Goal: Download file/media

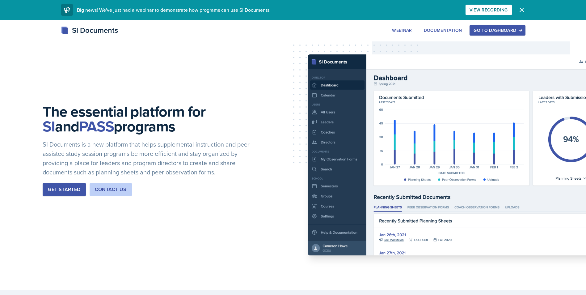
click at [506, 29] on div "Go to Dashboard" at bounding box center [498, 30] width 48 height 5
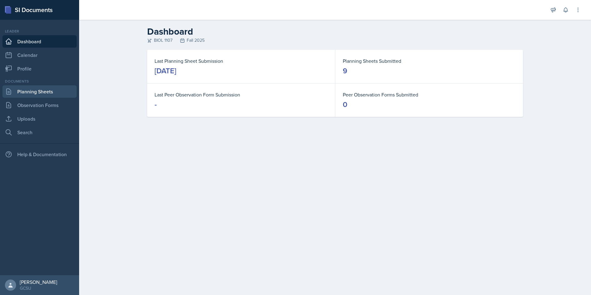
click at [27, 88] on link "Planning Sheets" at bounding box center [39, 91] width 74 height 12
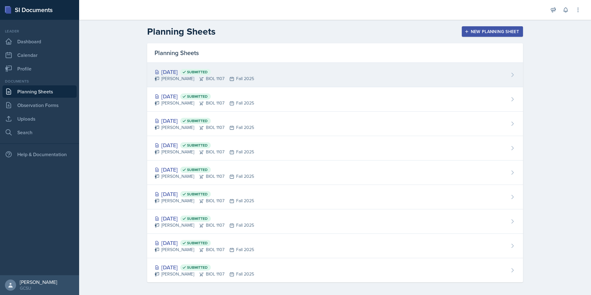
click at [181, 75] on div "[PERSON_NAME] BIOL 1107 Fall 2025" at bounding box center [205, 78] width 100 height 6
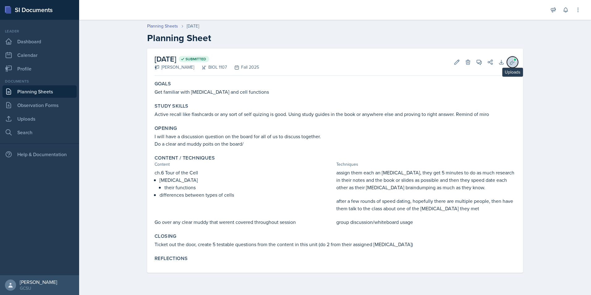
click at [515, 64] on icon at bounding box center [512, 62] width 6 height 6
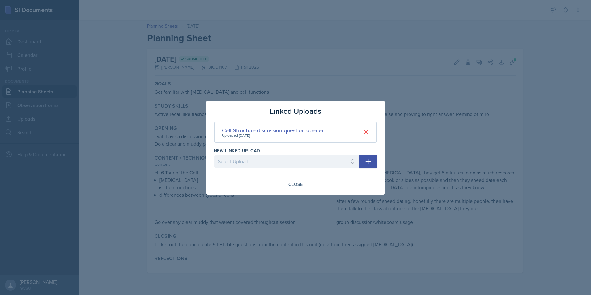
click at [270, 130] on div "Cell Structure discussion question opener" at bounding box center [273, 130] width 102 height 8
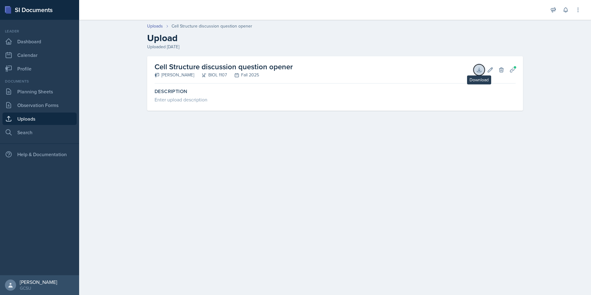
click at [478, 67] on icon at bounding box center [479, 70] width 6 height 6
